Goal: Transaction & Acquisition: Purchase product/service

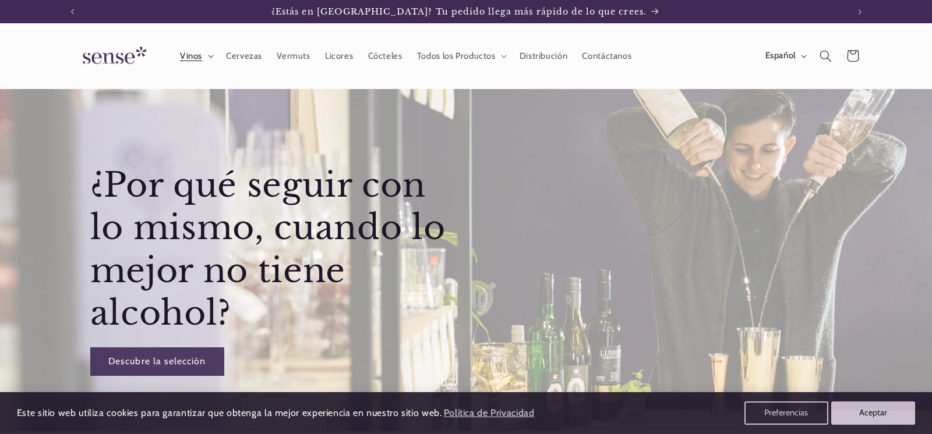
click at [208, 56] on icon at bounding box center [211, 56] width 6 height 3
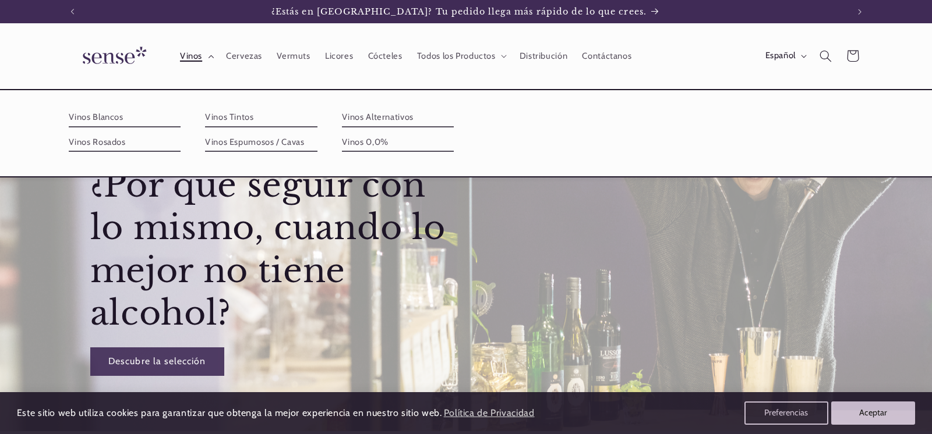
click at [208, 56] on icon at bounding box center [211, 56] width 6 height 3
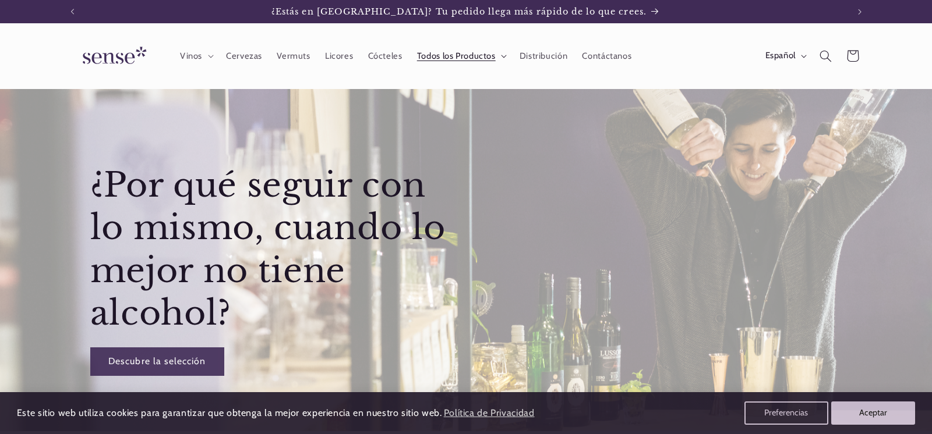
click at [500, 54] on summary "Todos los Productos" at bounding box center [460, 56] width 103 height 26
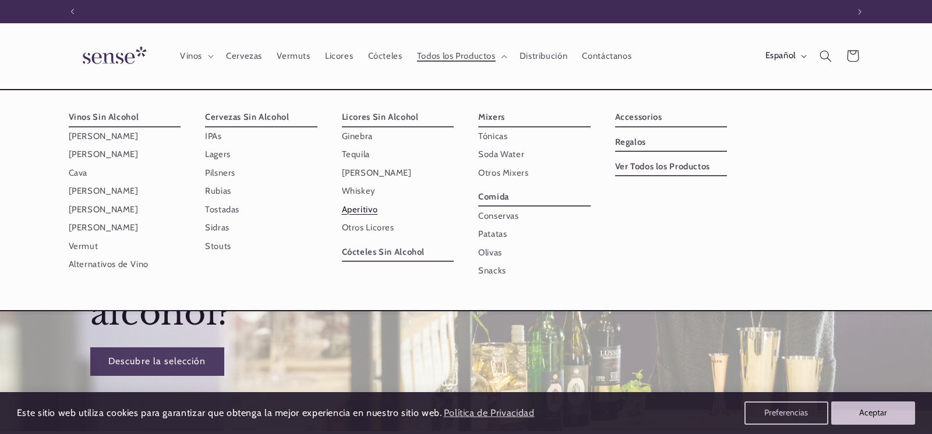
scroll to position [0, 776]
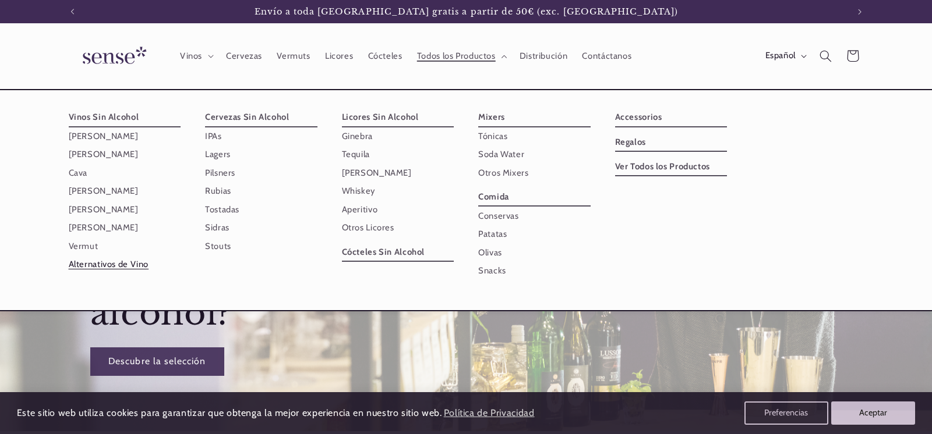
click at [104, 263] on link "Alternativos de Vino" at bounding box center [125, 265] width 112 height 18
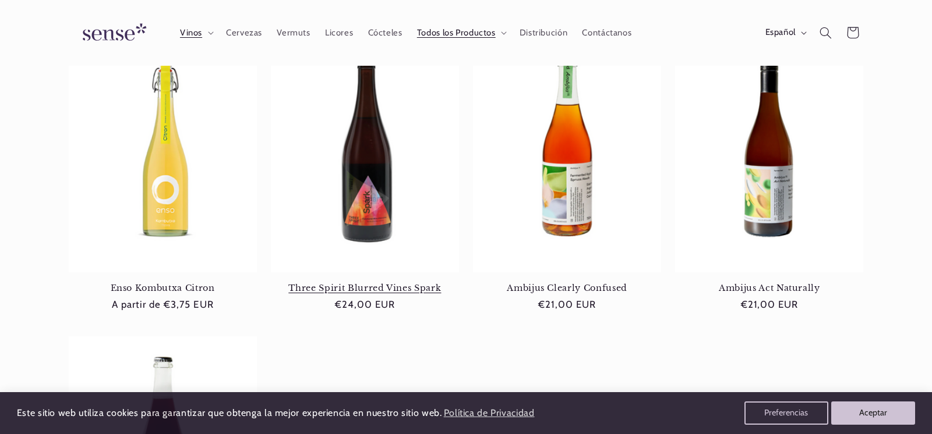
scroll to position [725, 0]
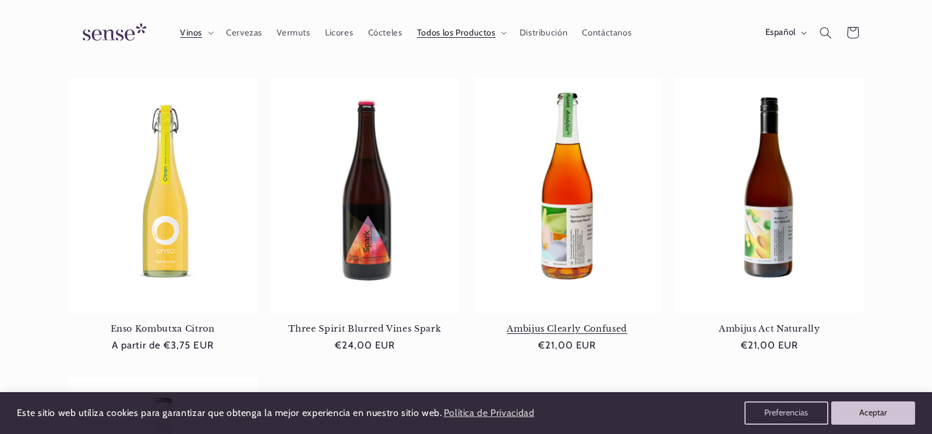
click at [554, 324] on link "Ambijus Clearly Confused" at bounding box center [567, 329] width 188 height 10
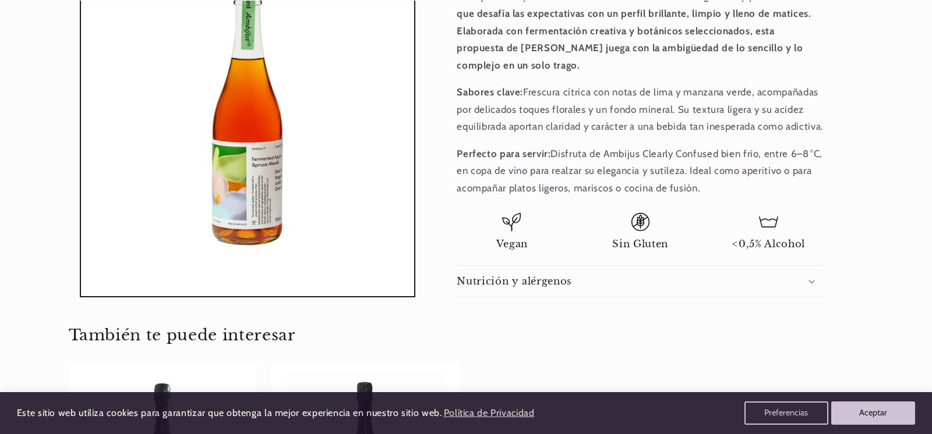
scroll to position [609, 0]
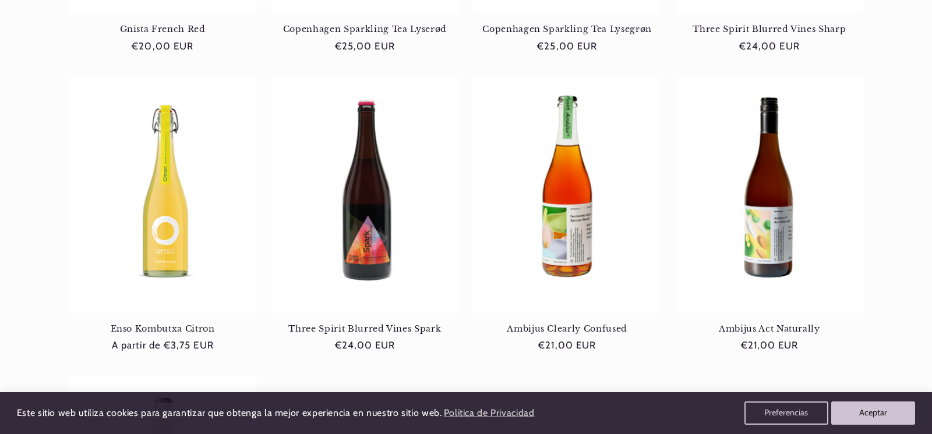
scroll to position [0, 776]
